Goal: Task Accomplishment & Management: Manage account settings

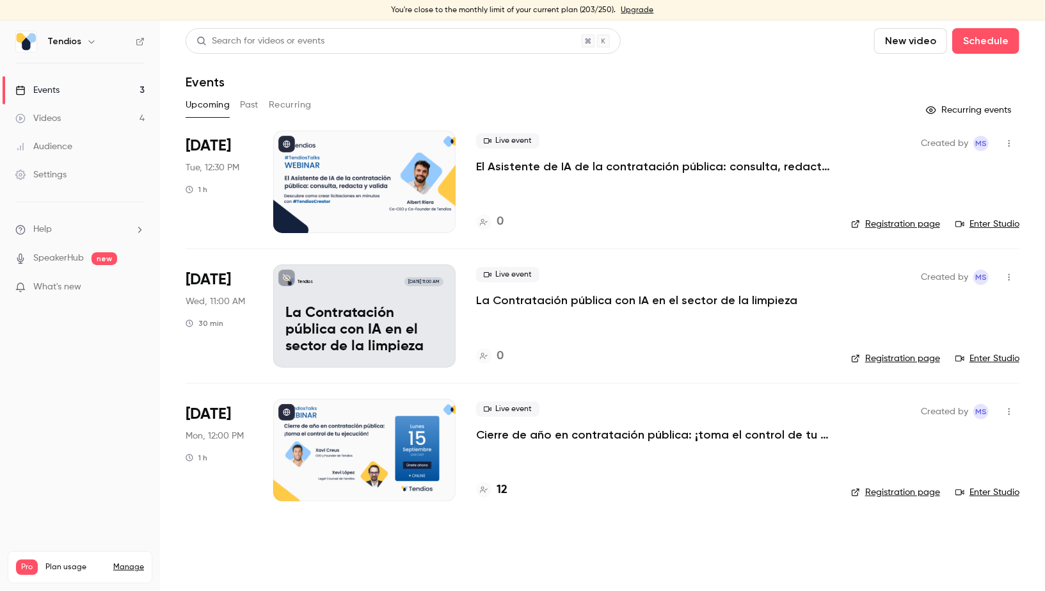
click at [335, 331] on p "La Contratación pública con IA en el sector de la limpieza" at bounding box center [364, 329] width 158 height 49
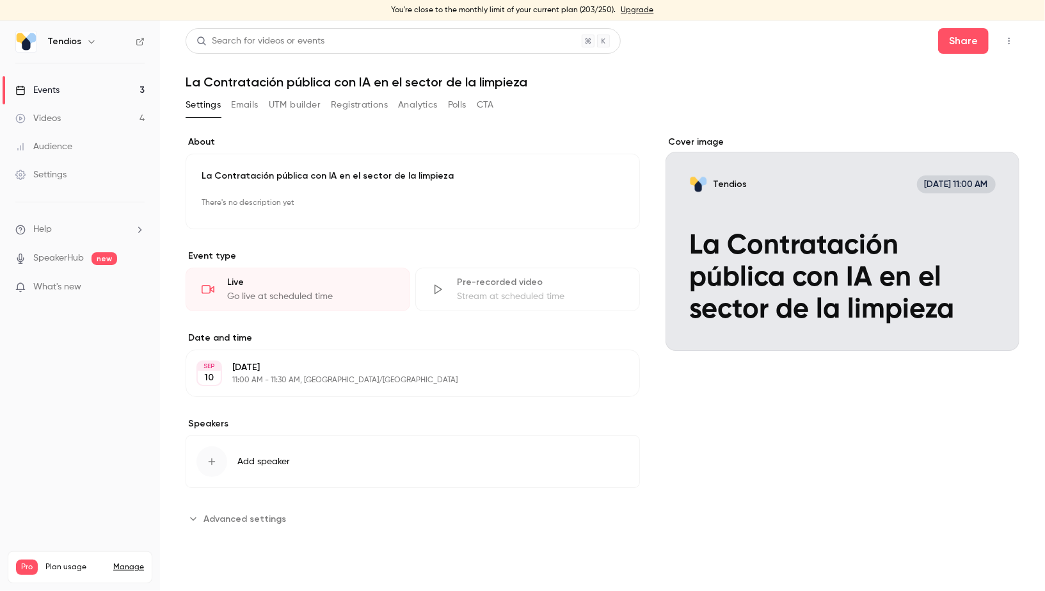
click at [995, 325] on icon "Cover image" at bounding box center [997, 328] width 14 height 10
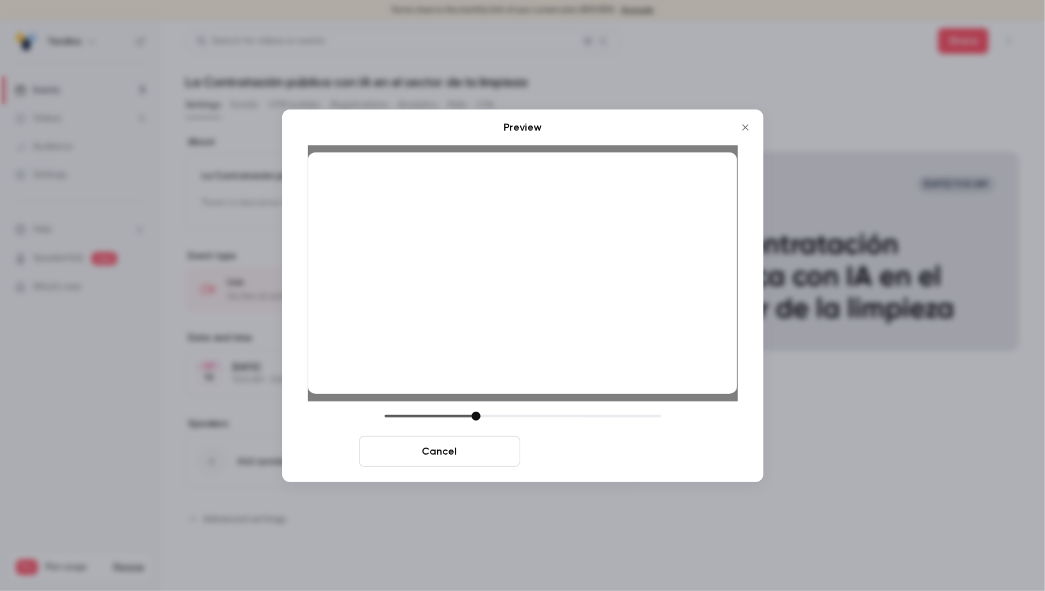
click at [591, 464] on button "Save cover" at bounding box center [605, 451] width 161 height 31
click at [587, 447] on button "Add speaker" at bounding box center [413, 461] width 454 height 52
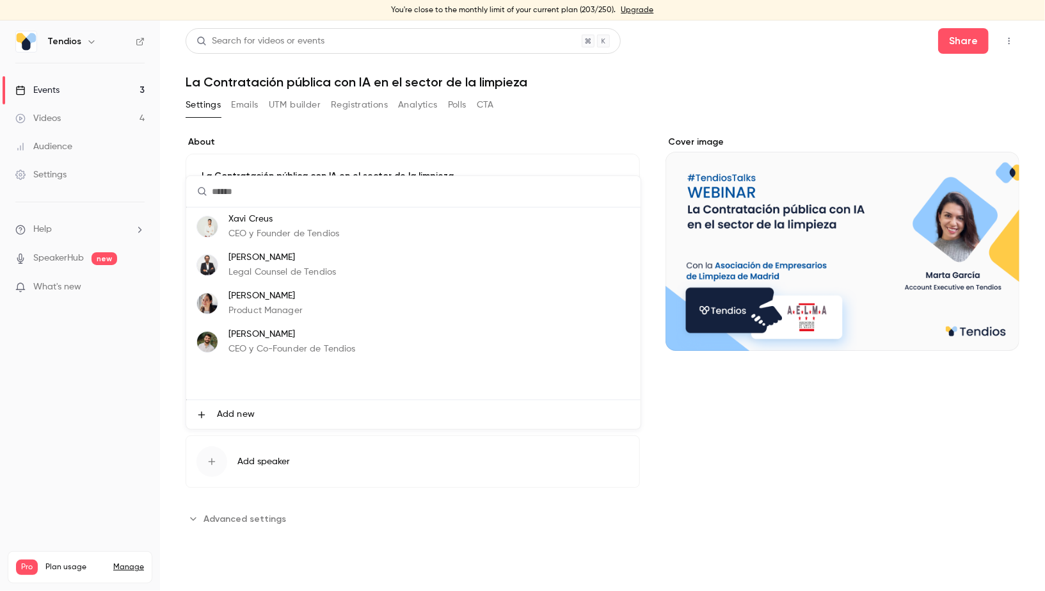
click at [803, 448] on div at bounding box center [522, 295] width 1045 height 591
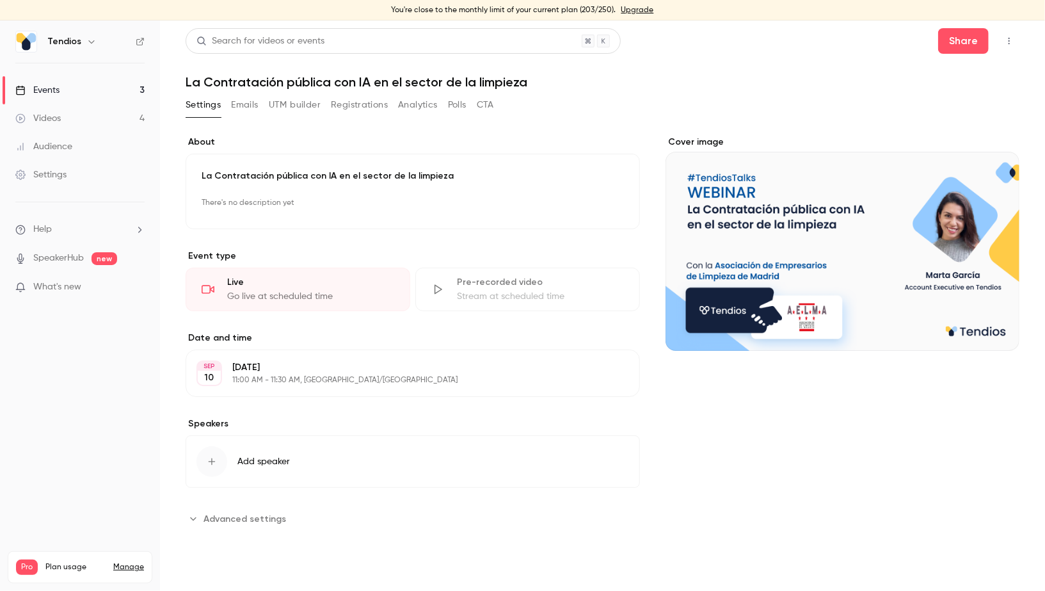
click at [249, 204] on p "There's no description yet" at bounding box center [413, 203] width 422 height 20
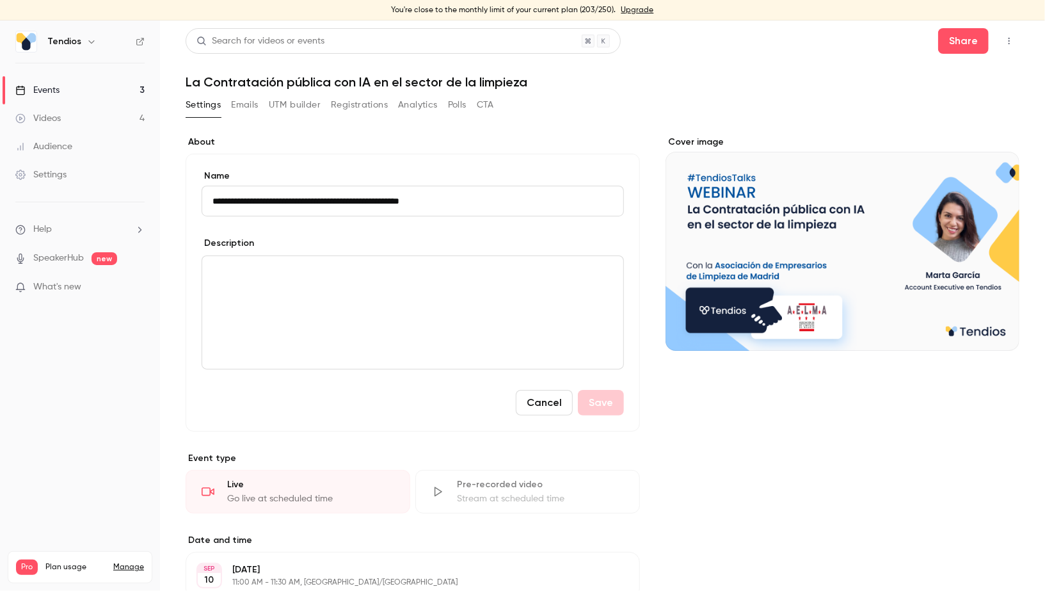
click at [296, 273] on p "editor" at bounding box center [413, 271] width 401 height 15
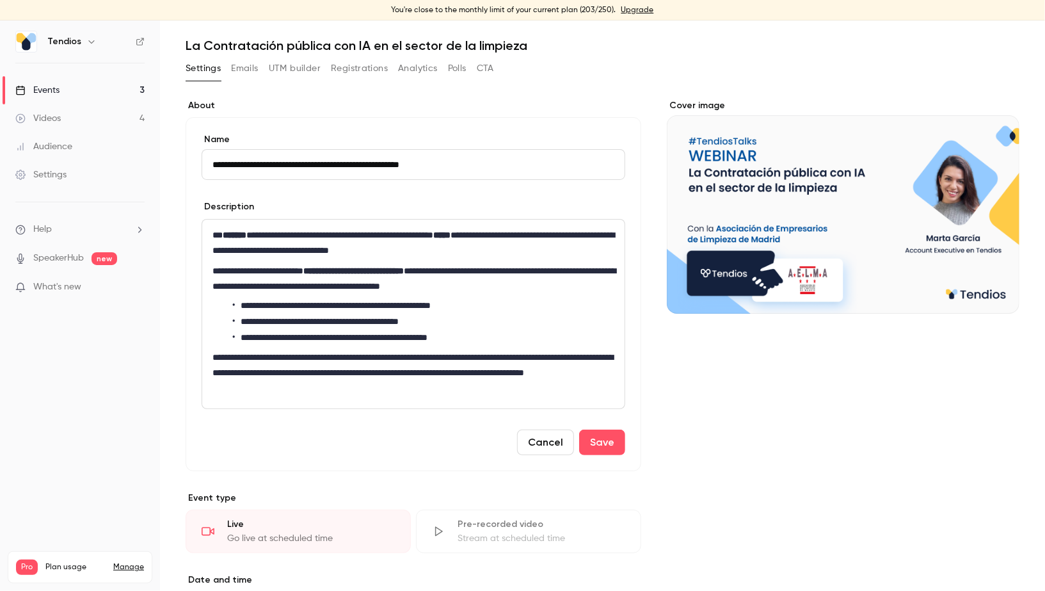
scroll to position [39, 0]
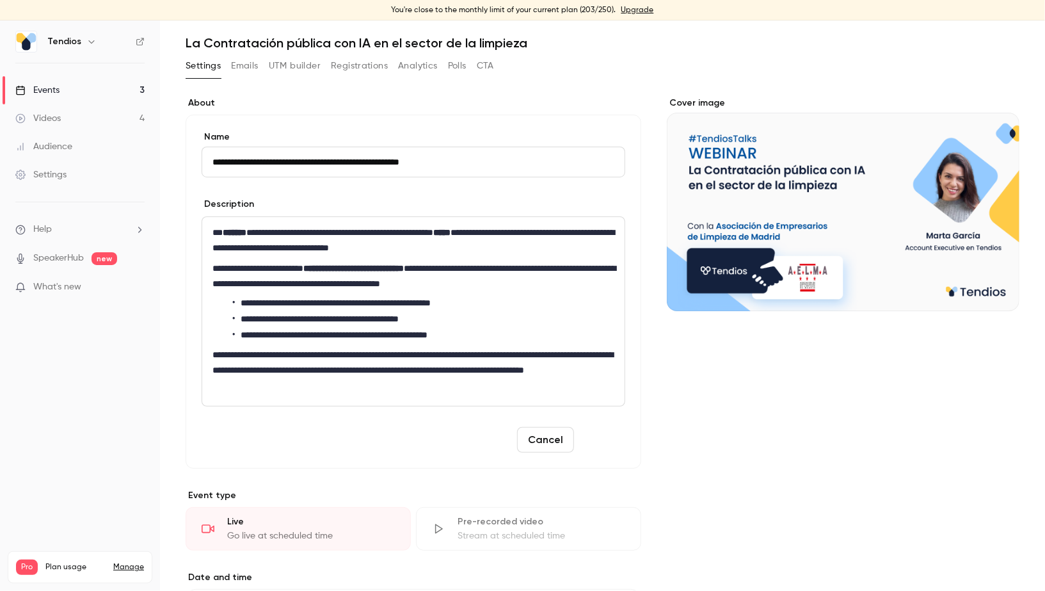
click at [616, 441] on button "Save" at bounding box center [602, 440] width 46 height 26
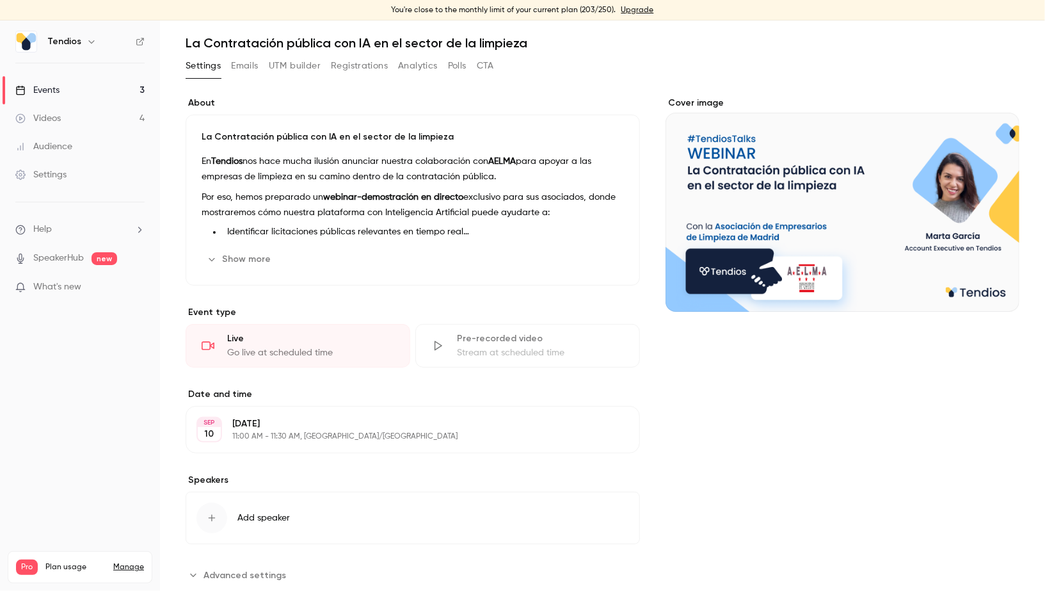
scroll to position [38, 0]
click at [108, 86] on link "Events 3" at bounding box center [80, 90] width 160 height 28
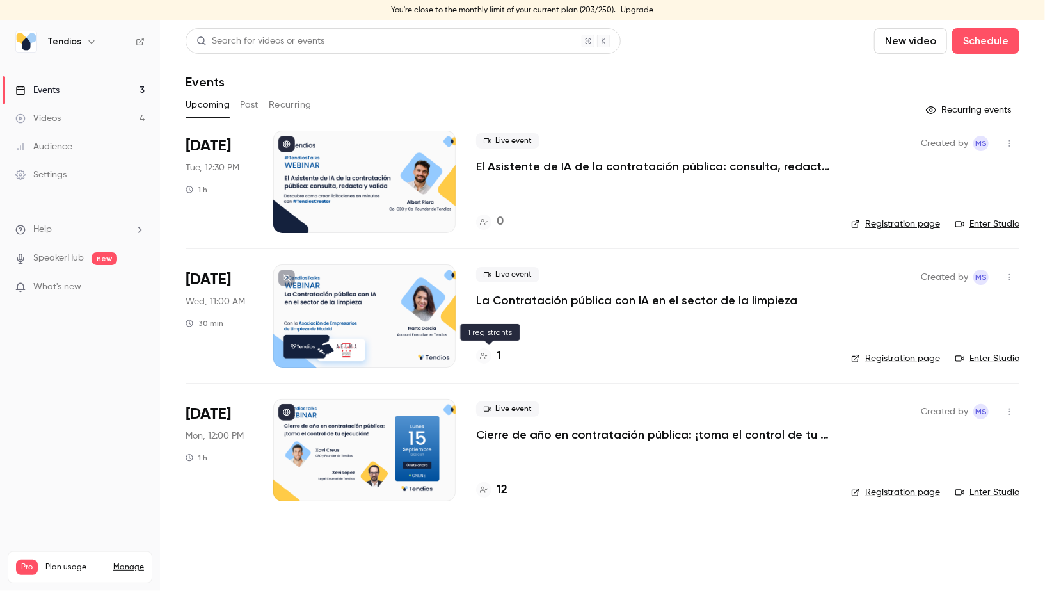
click at [494, 362] on div "1" at bounding box center [488, 356] width 25 height 17
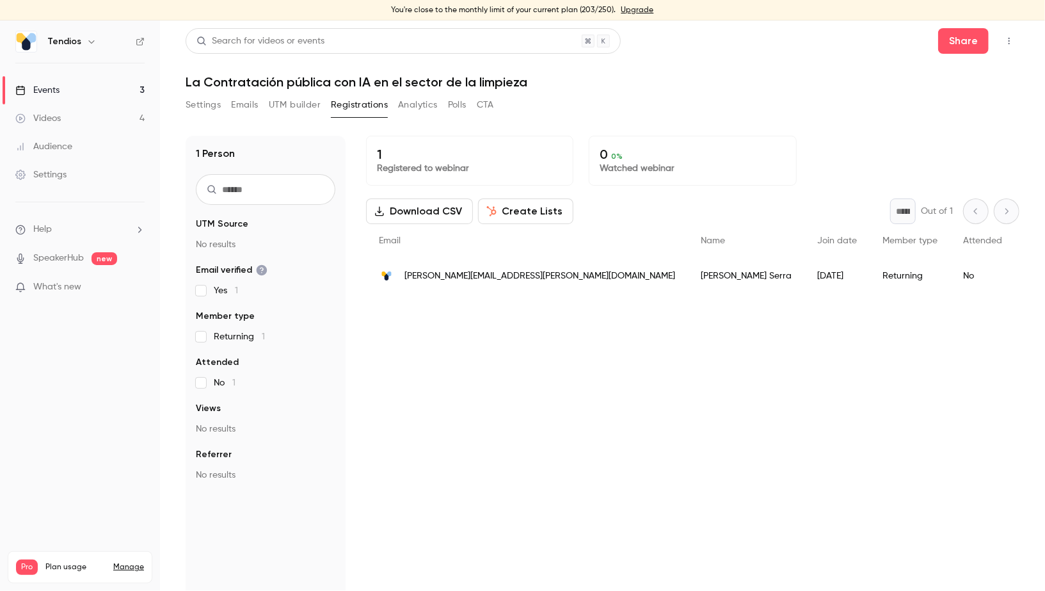
click at [117, 81] on link "Events 3" at bounding box center [80, 90] width 160 height 28
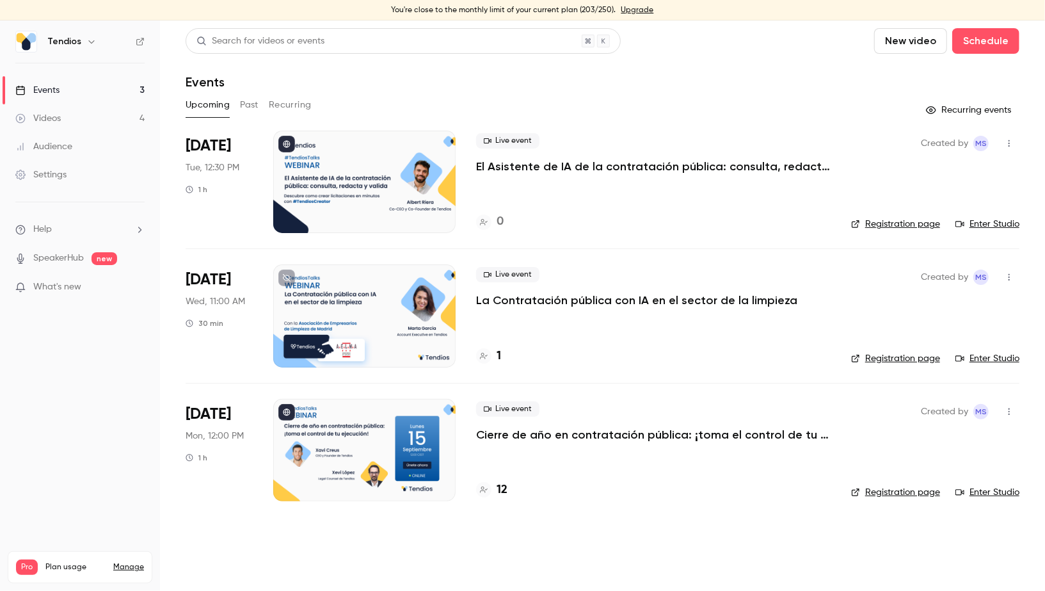
click at [1013, 279] on icon "button" at bounding box center [1009, 277] width 10 height 9
click at [932, 308] on div "Share" at bounding box center [960, 309] width 97 height 13
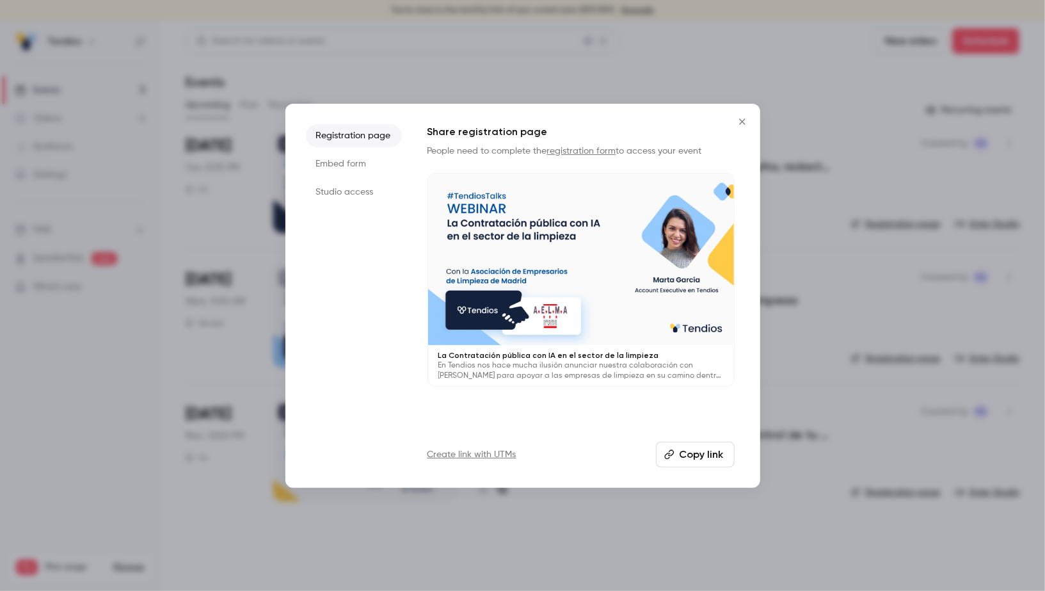
click at [706, 449] on button "Copy link" at bounding box center [695, 455] width 79 height 26
click at [747, 121] on icon "Close" at bounding box center [742, 121] width 15 height 10
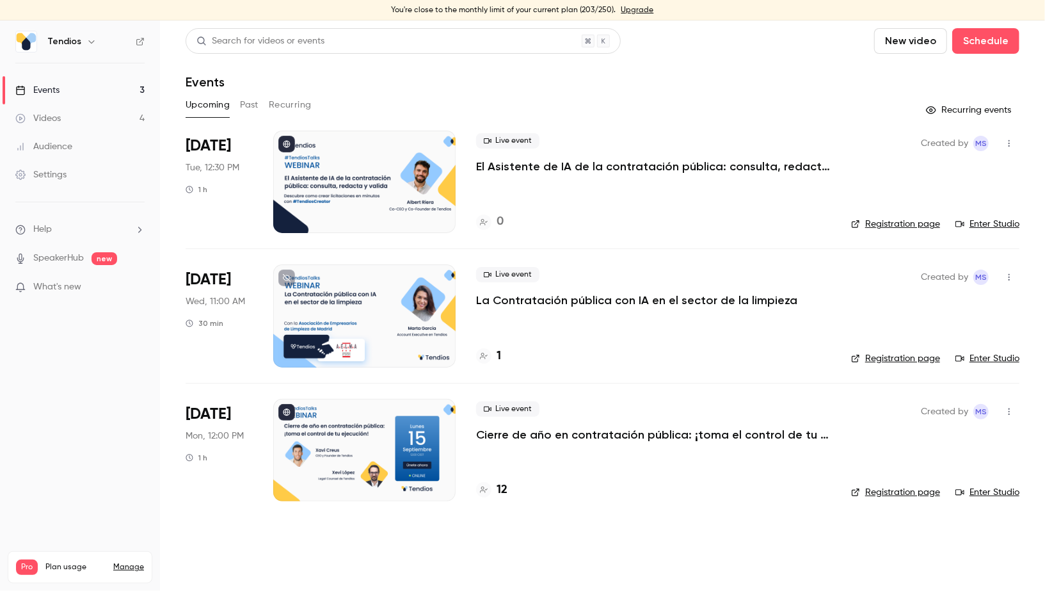
click at [426, 317] on div at bounding box center [364, 315] width 182 height 102
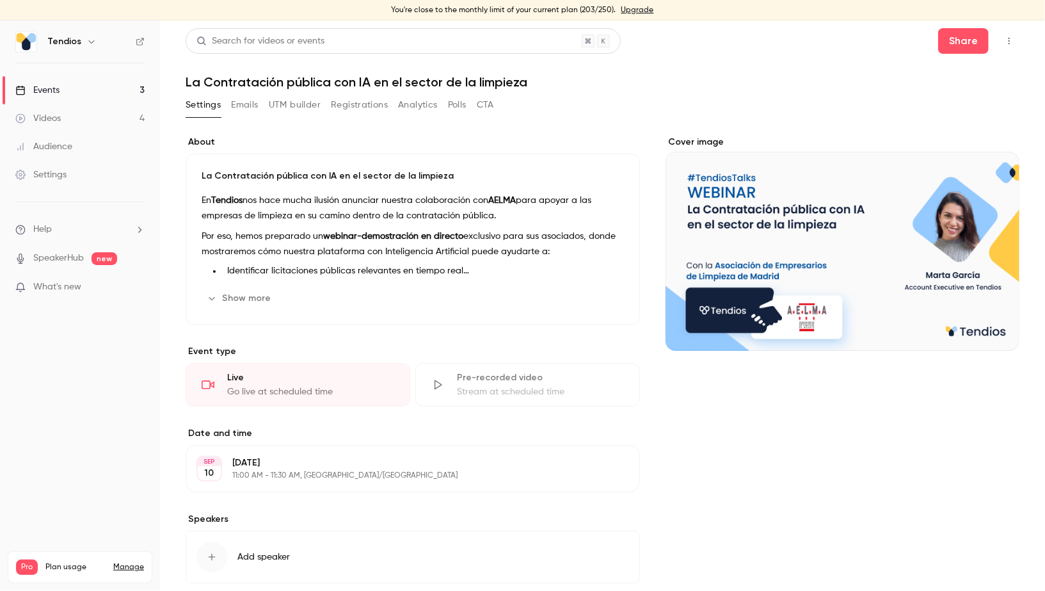
click at [312, 77] on h1 "La Contratación pública con IA en el sector de la limpieza" at bounding box center [603, 81] width 834 height 15
click at [300, 227] on div "En Tendios nos hace mucha ilusión anunciar nuestra colaboración con AELMA para …" at bounding box center [413, 235] width 422 height 85
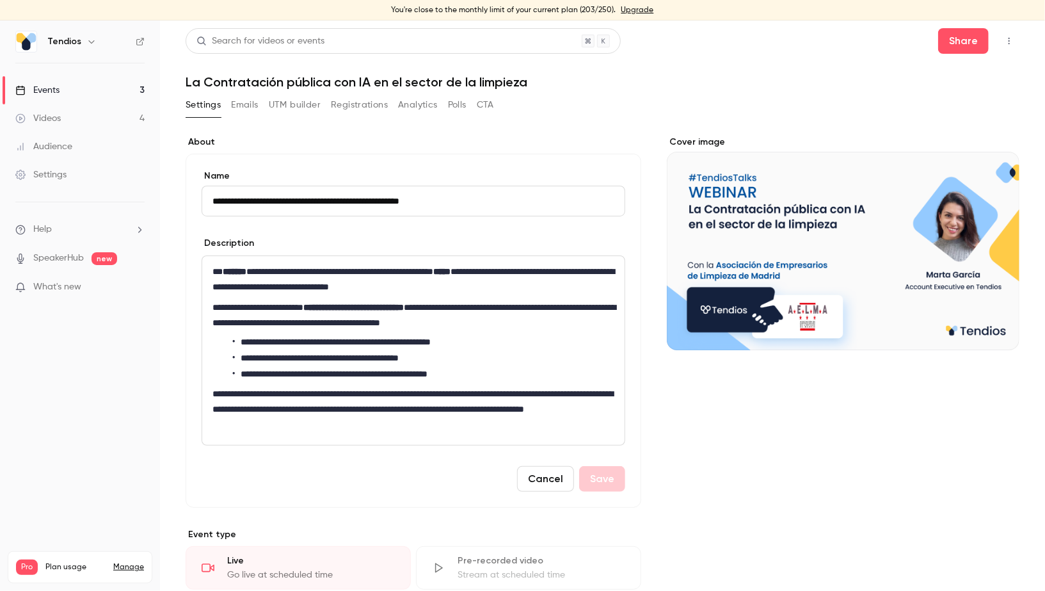
click at [296, 204] on input "**********" at bounding box center [414, 201] width 424 height 31
type input "**********"
click at [794, 278] on div "Cover image" at bounding box center [843, 243] width 353 height 214
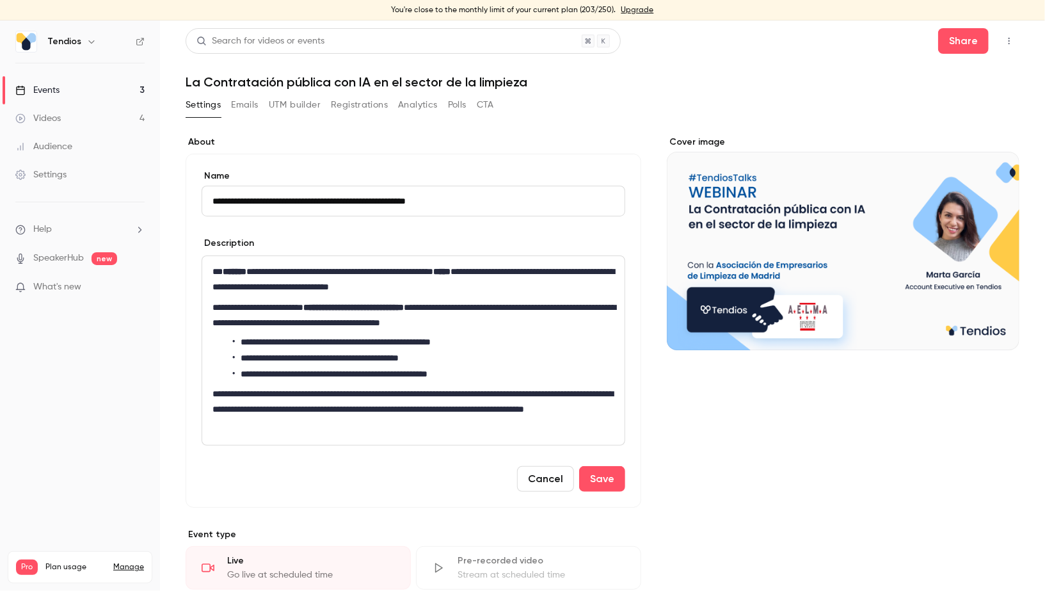
click at [0, 0] on input "Cover image" at bounding box center [0, 0] width 0 height 0
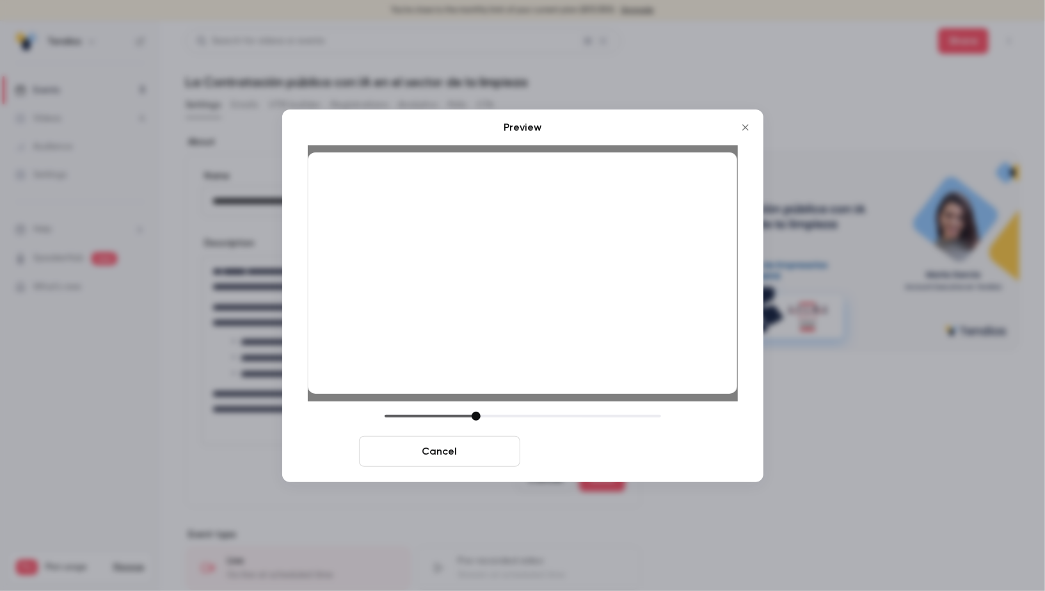
click at [607, 453] on button "Save cover" at bounding box center [605, 451] width 161 height 31
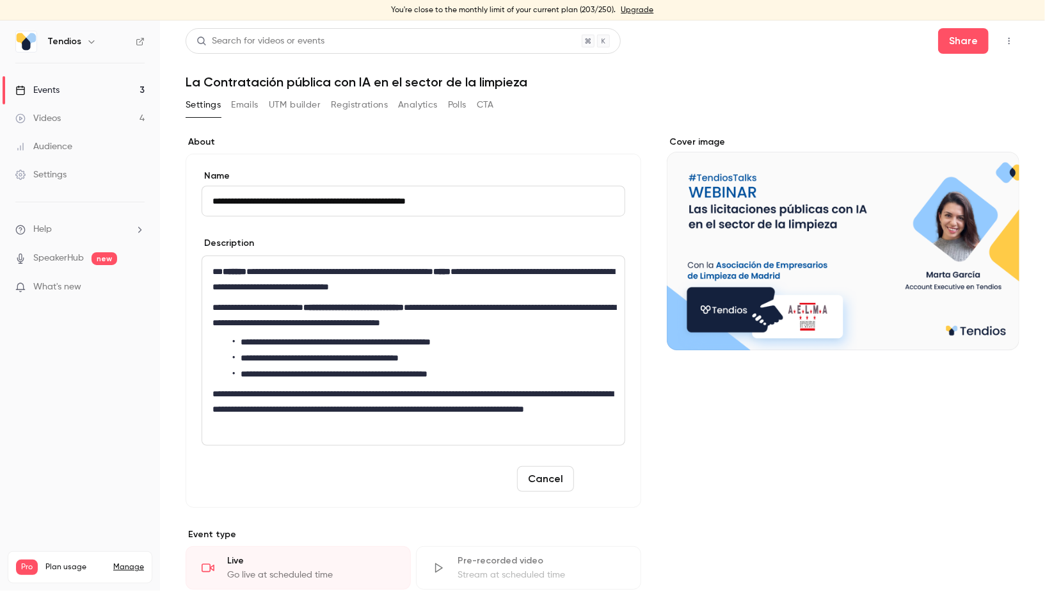
click at [606, 477] on button "Save" at bounding box center [602, 479] width 46 height 26
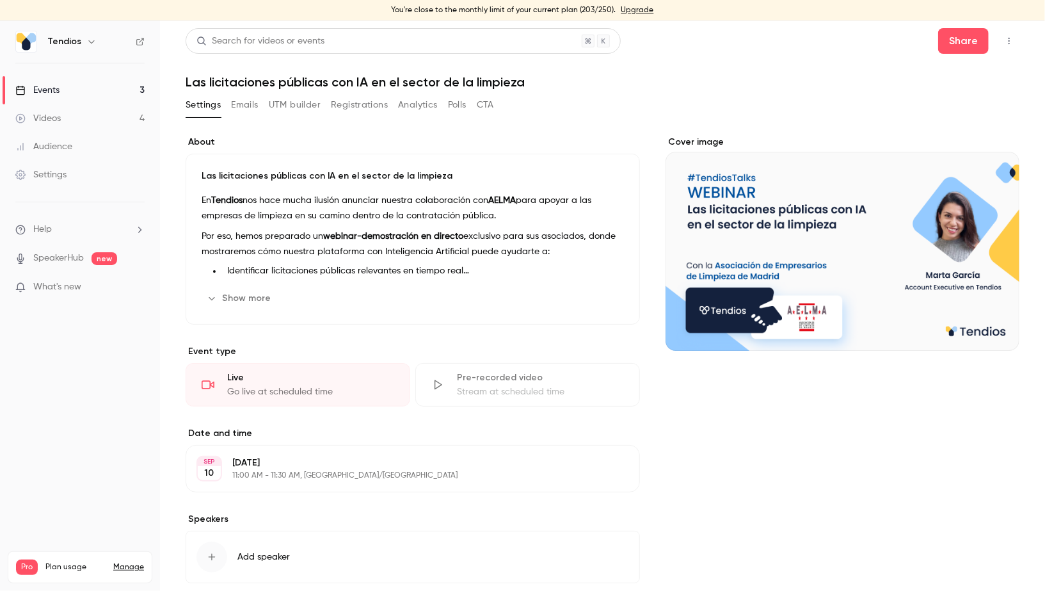
click at [139, 89] on link "Events 3" at bounding box center [80, 90] width 160 height 28
